Goal: Task Accomplishment & Management: Check status

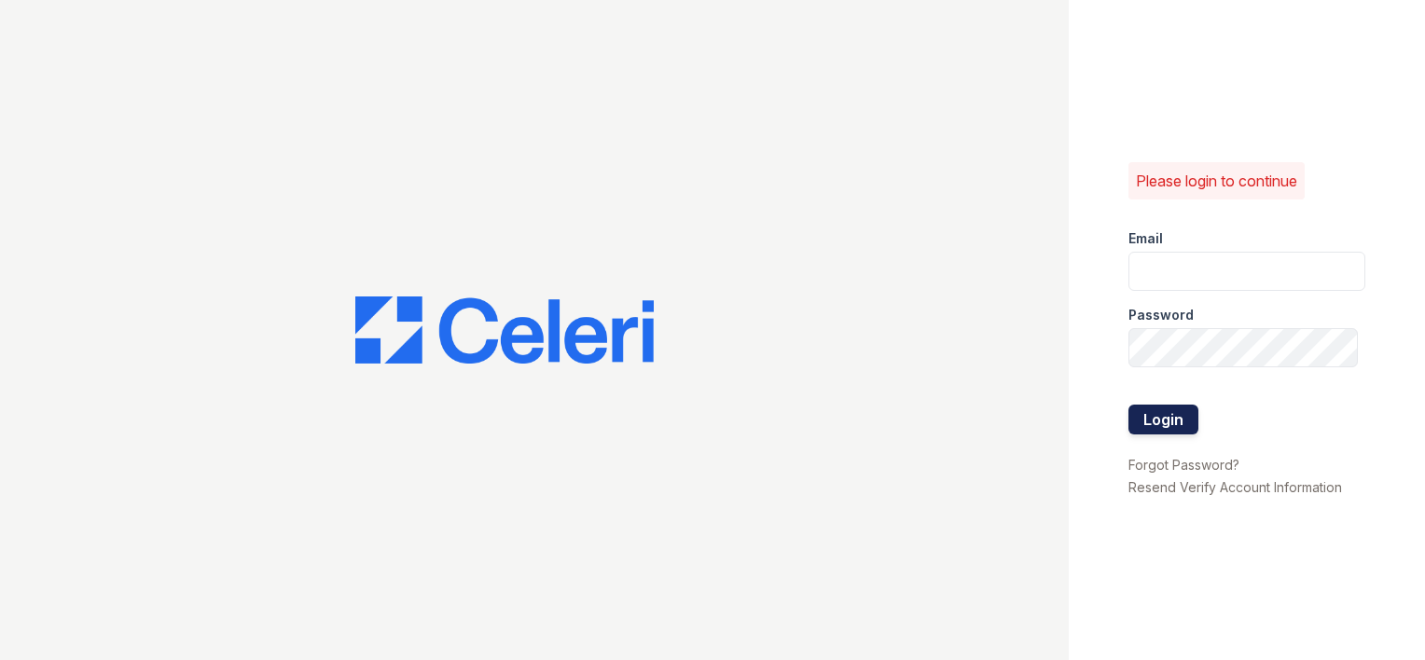
type input "[EMAIL_ADDRESS][DOMAIN_NAME]"
click at [1170, 421] on button "Login" at bounding box center [1163, 420] width 70 height 30
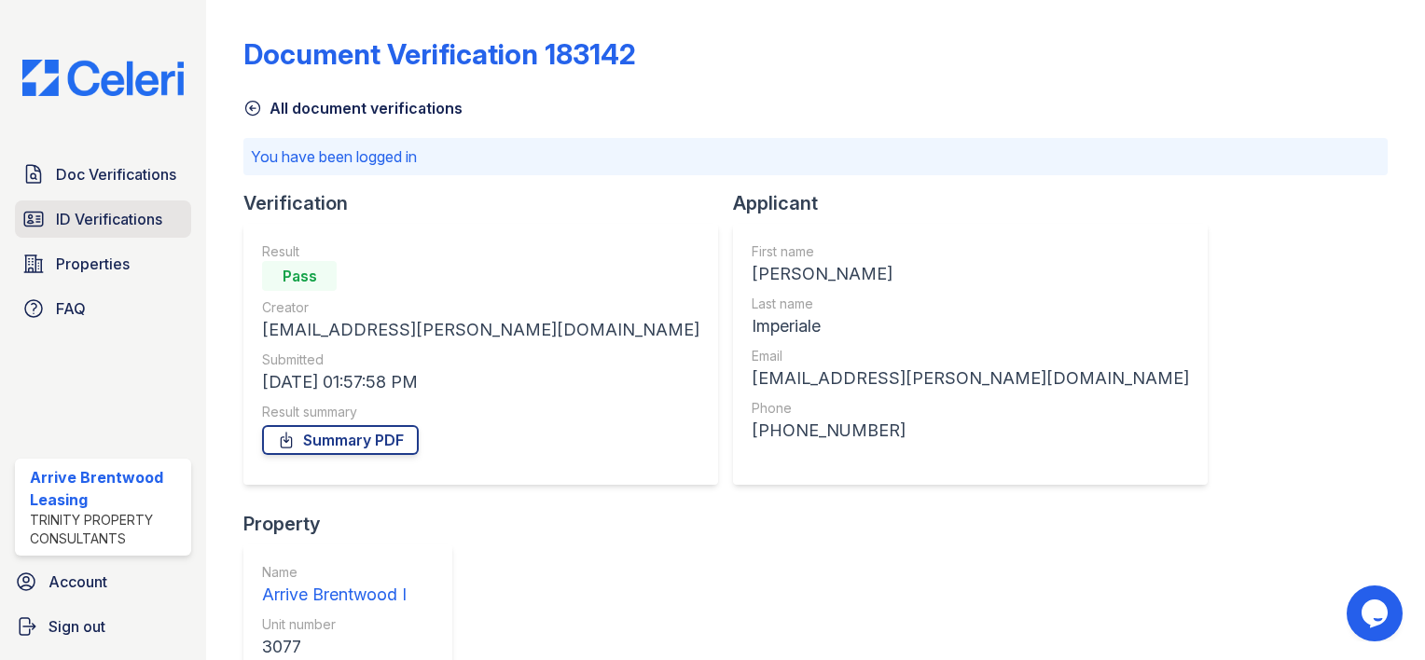
click at [132, 215] on span "ID Verifications" at bounding box center [109, 219] width 106 height 22
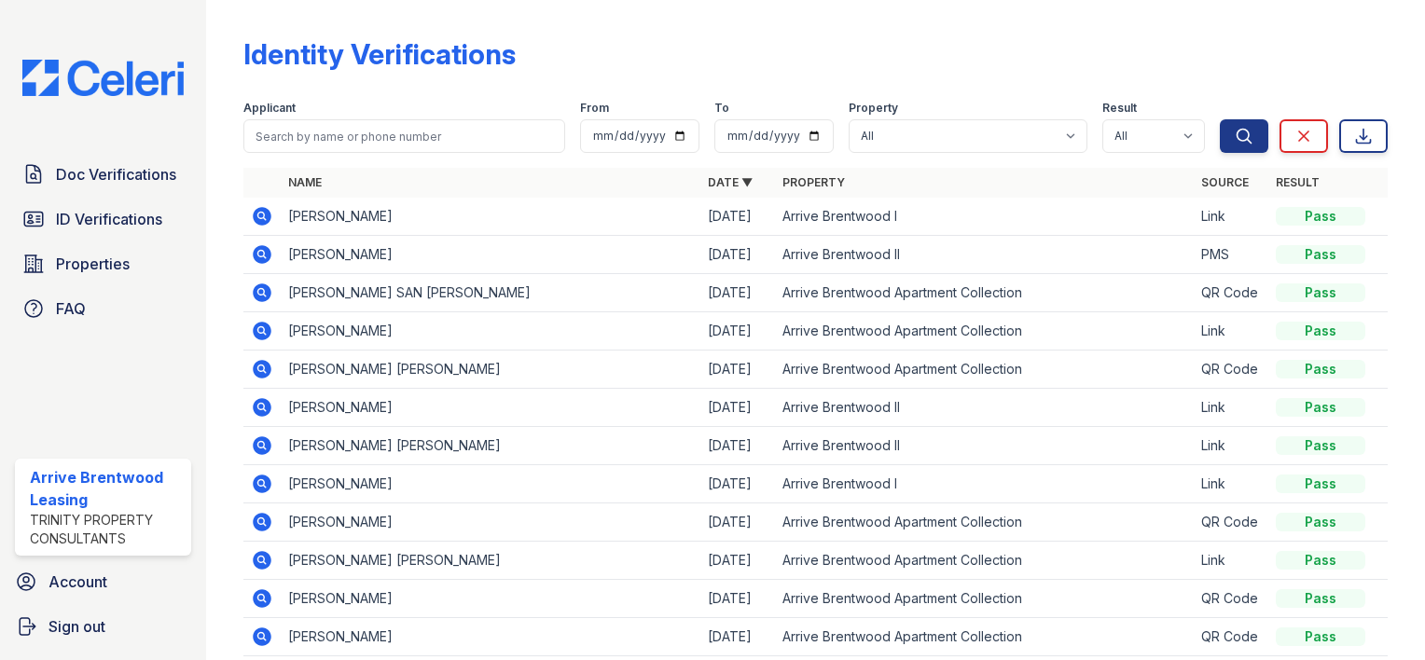
click at [260, 213] on icon at bounding box center [262, 216] width 22 height 22
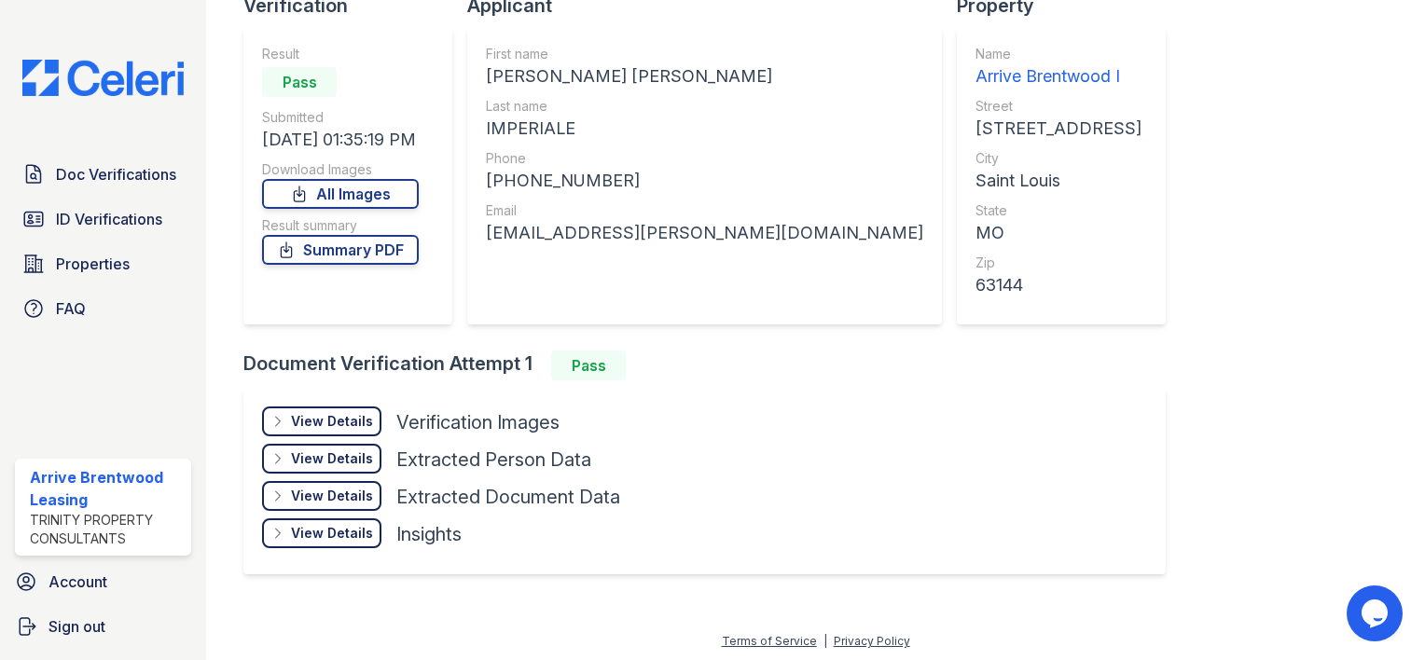
scroll to position [145, 0]
click at [341, 417] on div "View Details" at bounding box center [332, 421] width 82 height 19
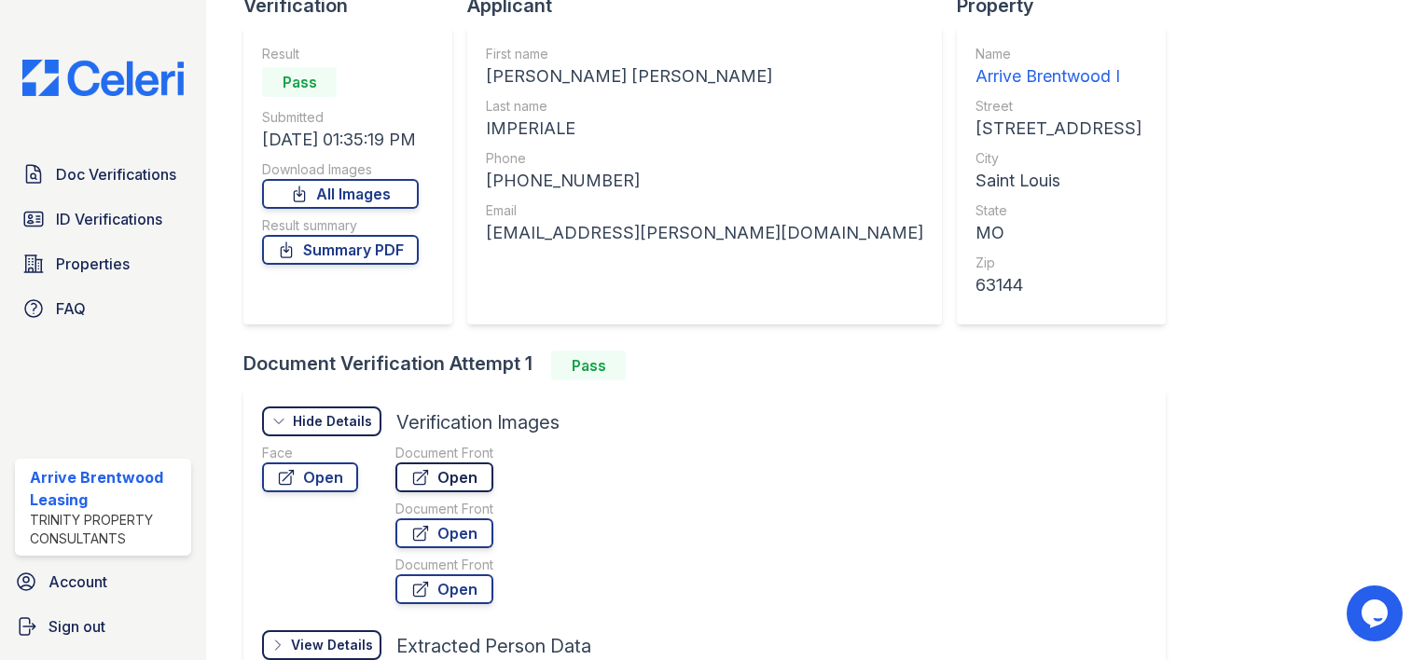
click at [461, 478] on link "Open" at bounding box center [444, 478] width 98 height 30
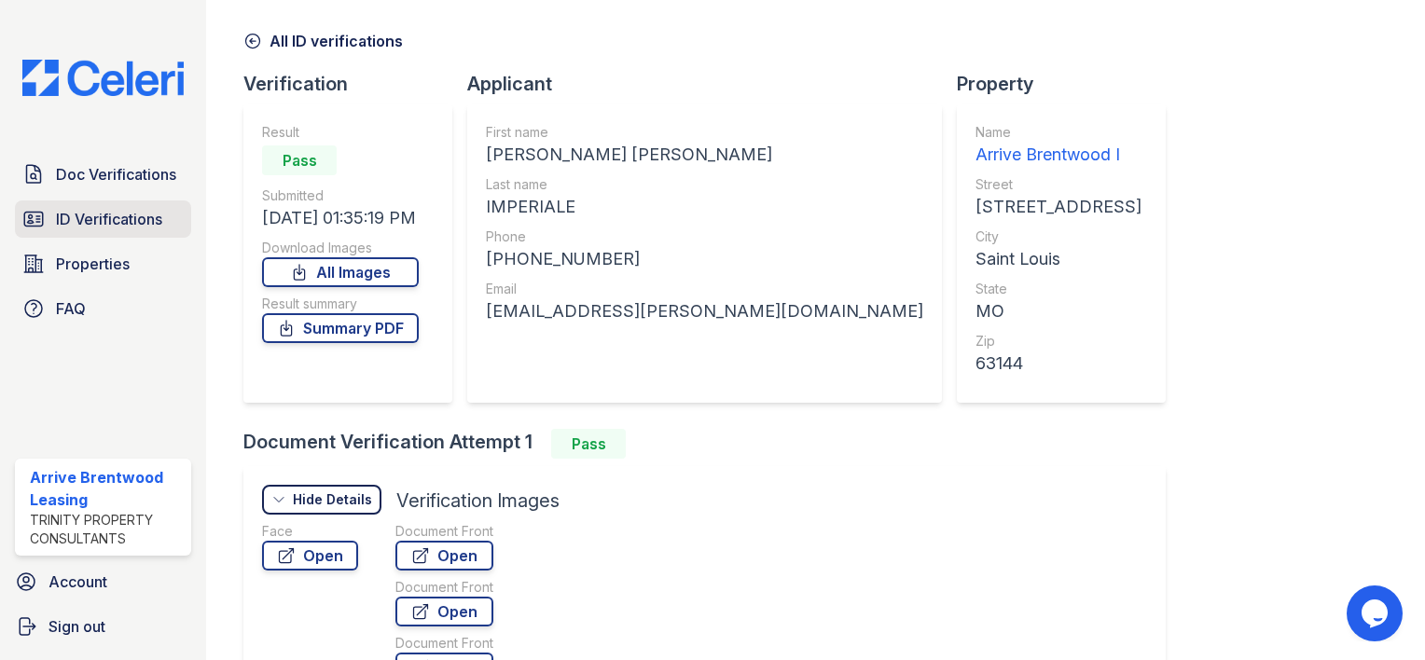
scroll to position [0, 0]
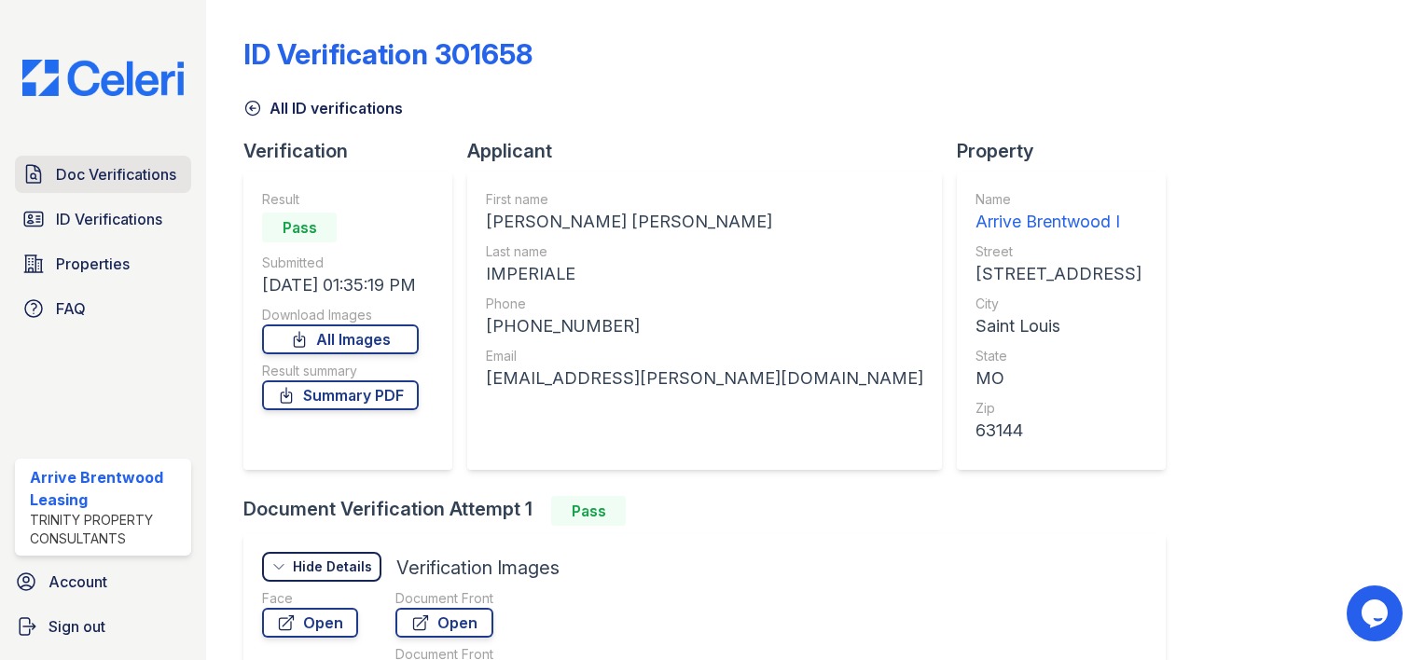
click at [132, 172] on span "Doc Verifications" at bounding box center [116, 174] width 120 height 22
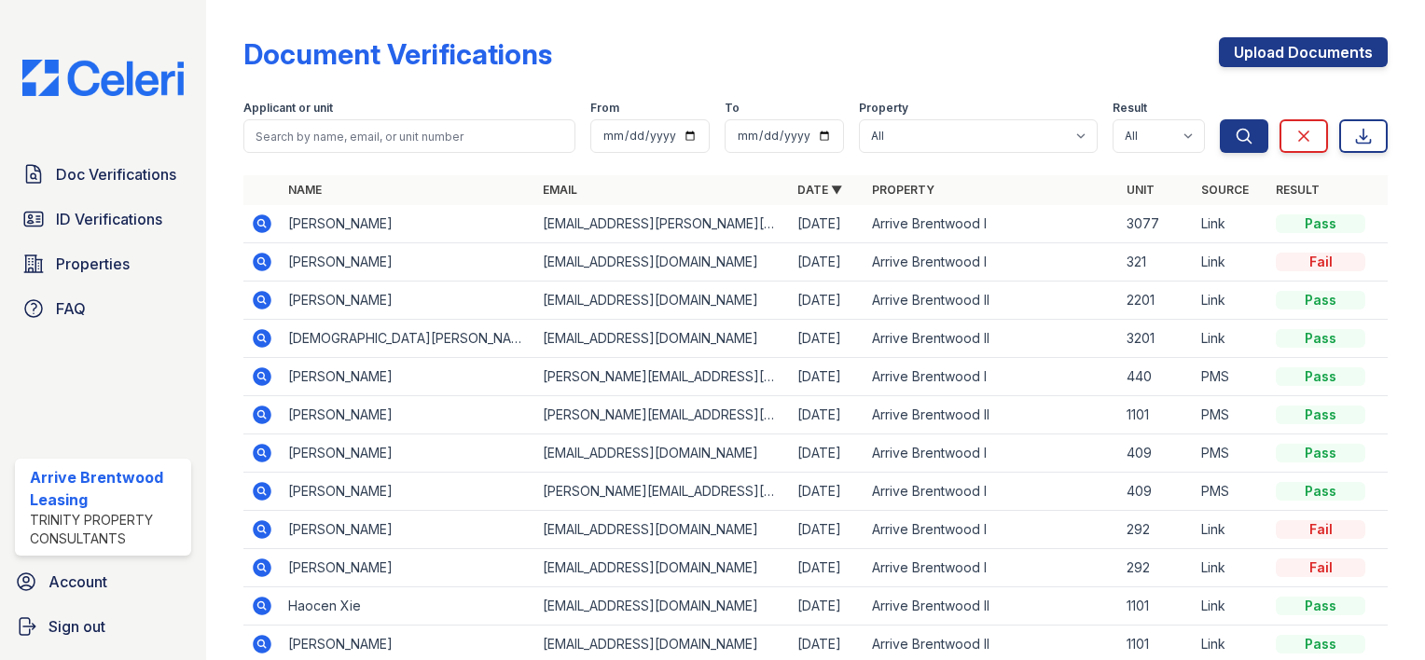
click at [269, 220] on icon at bounding box center [262, 224] width 19 height 19
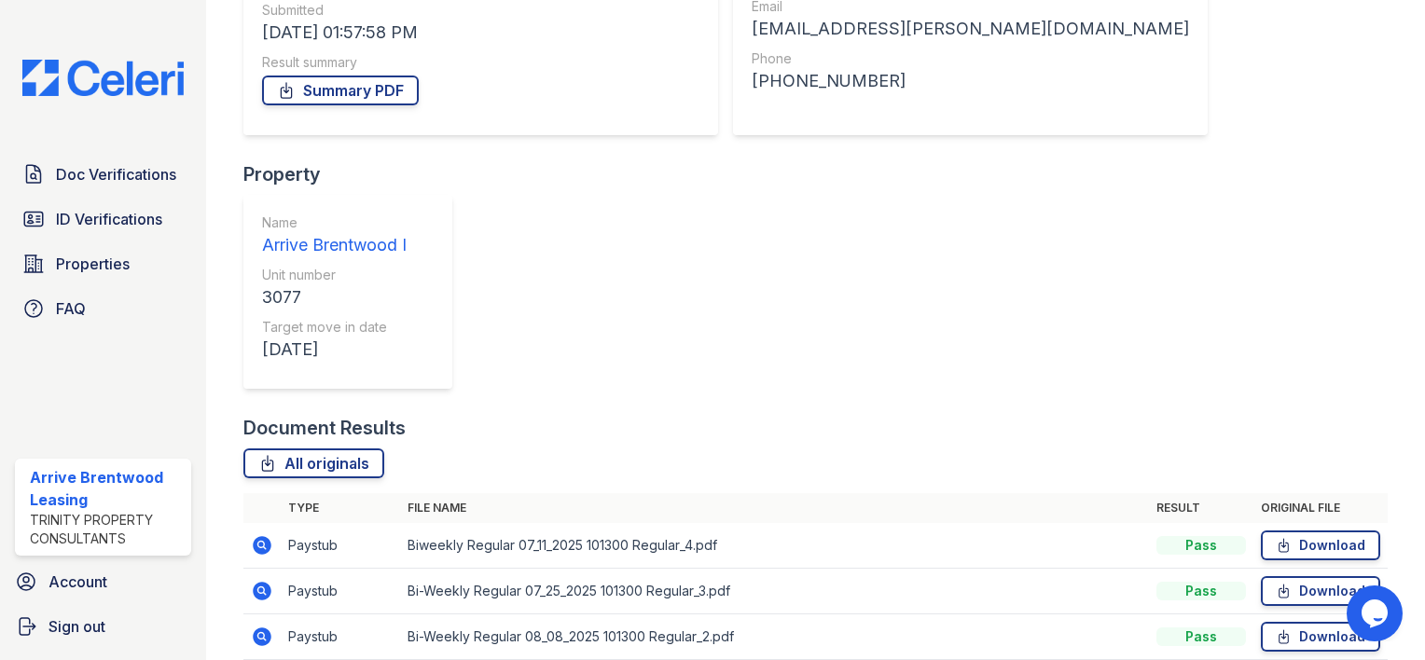
scroll to position [307, 0]
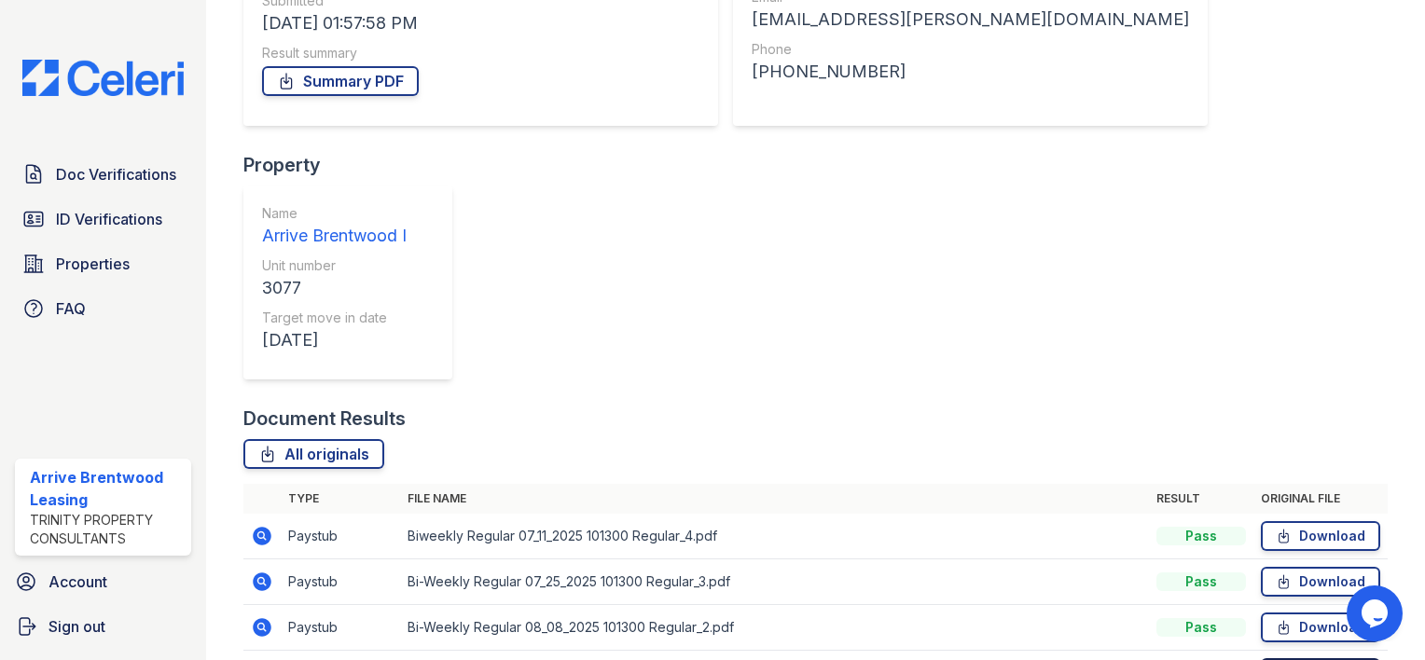
click at [1291, 658] on link "Download" at bounding box center [1320, 673] width 119 height 30
click at [1309, 613] on link "Download" at bounding box center [1320, 628] width 119 height 30
